Goal: Information Seeking & Learning: Learn about a topic

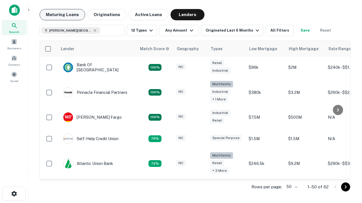
click at [62, 15] on button "Maturing Loans" at bounding box center [62, 14] width 45 height 11
